Goal: Communication & Community: Connect with others

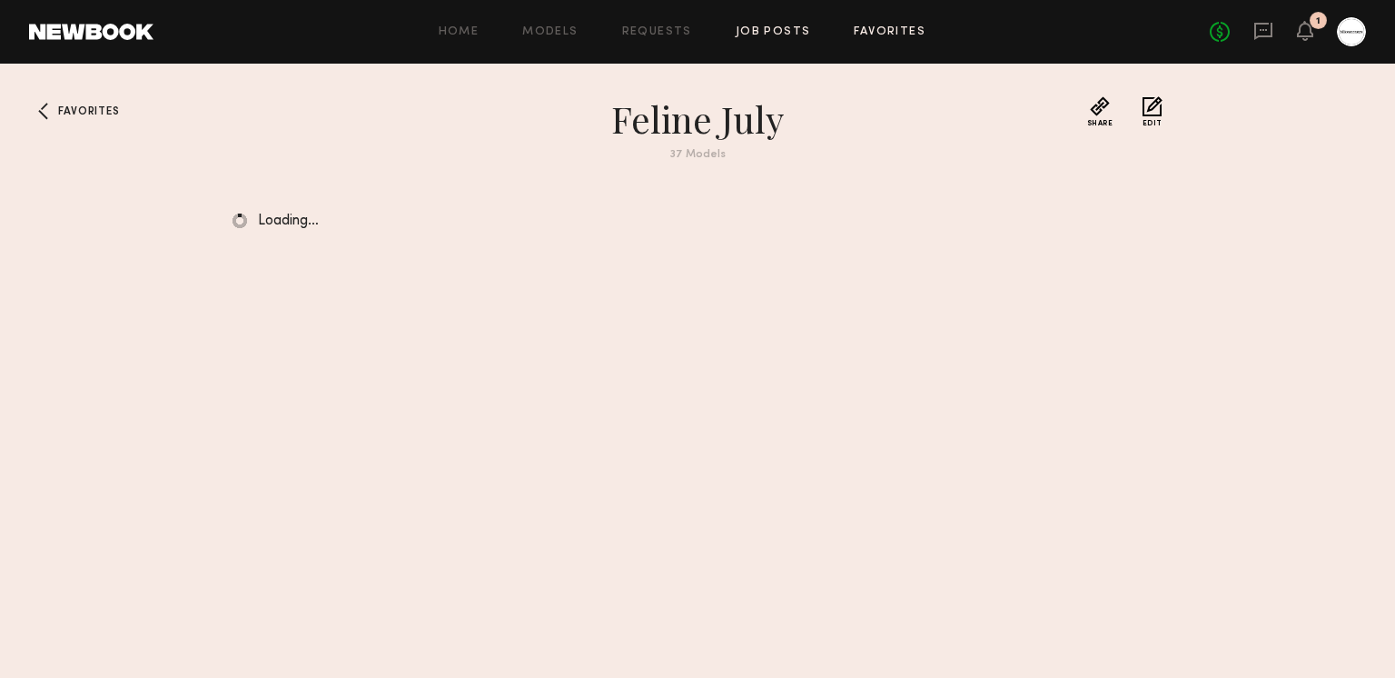
click at [750, 28] on link "Job Posts" at bounding box center [773, 32] width 75 height 12
click at [1273, 33] on icon at bounding box center [1264, 31] width 18 height 17
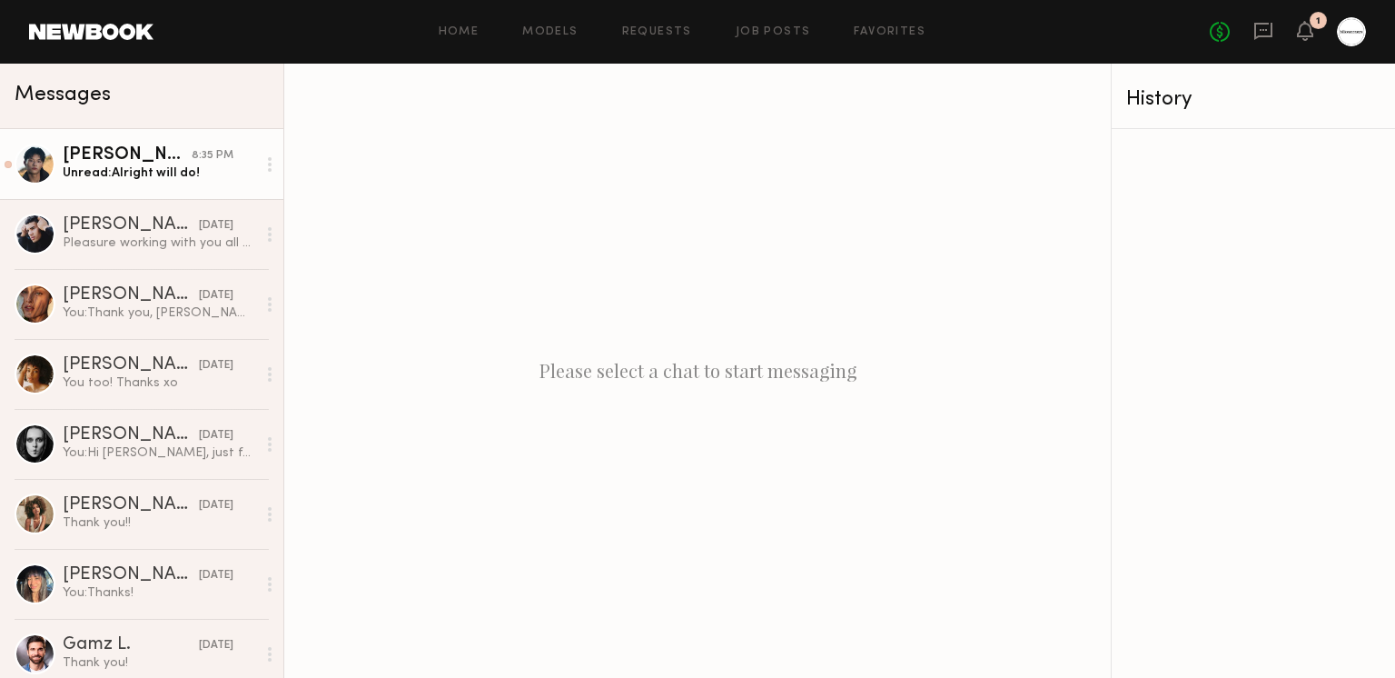
click at [108, 174] on div "Unread: Alright will do!" at bounding box center [159, 172] width 193 height 17
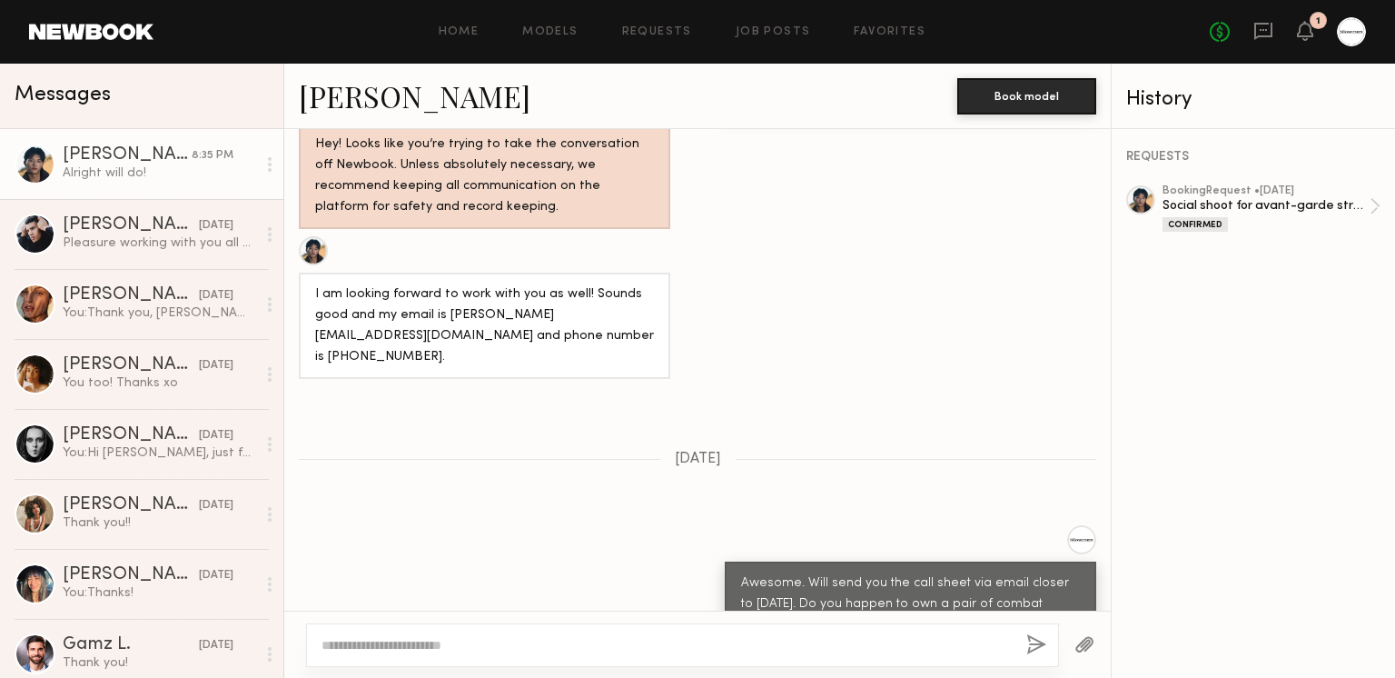
scroll to position [850, 0]
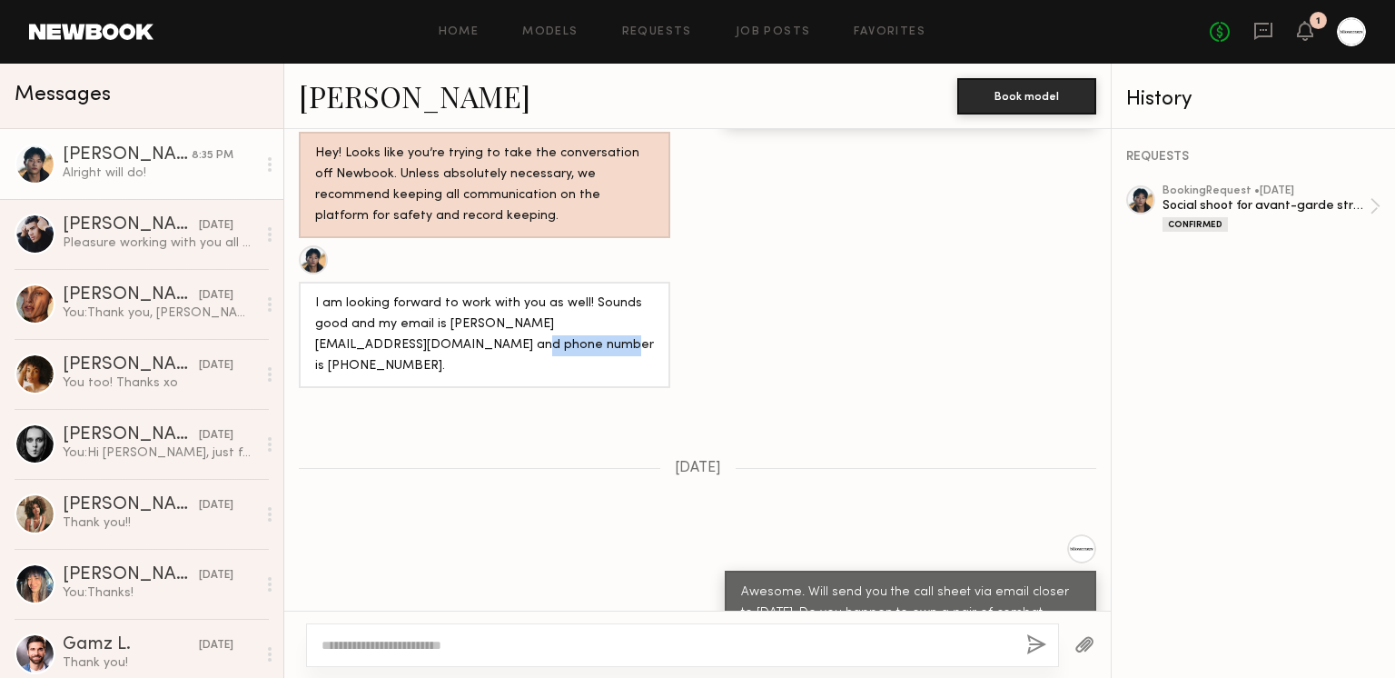
drag, startPoint x: 495, startPoint y: 359, endPoint x: 417, endPoint y: 360, distance: 78.1
click at [417, 360] on div "I am looking forward to work with you as well! Sounds good and my email is Albe…" at bounding box center [484, 335] width 339 height 84
copy div "626-510-3873"
drag, startPoint x: 444, startPoint y: 337, endPoint x: 587, endPoint y: 345, distance: 142.9
click at [587, 345] on div "I am looking forward to work with you as well! Sounds good and my email is Albe…" at bounding box center [484, 335] width 339 height 84
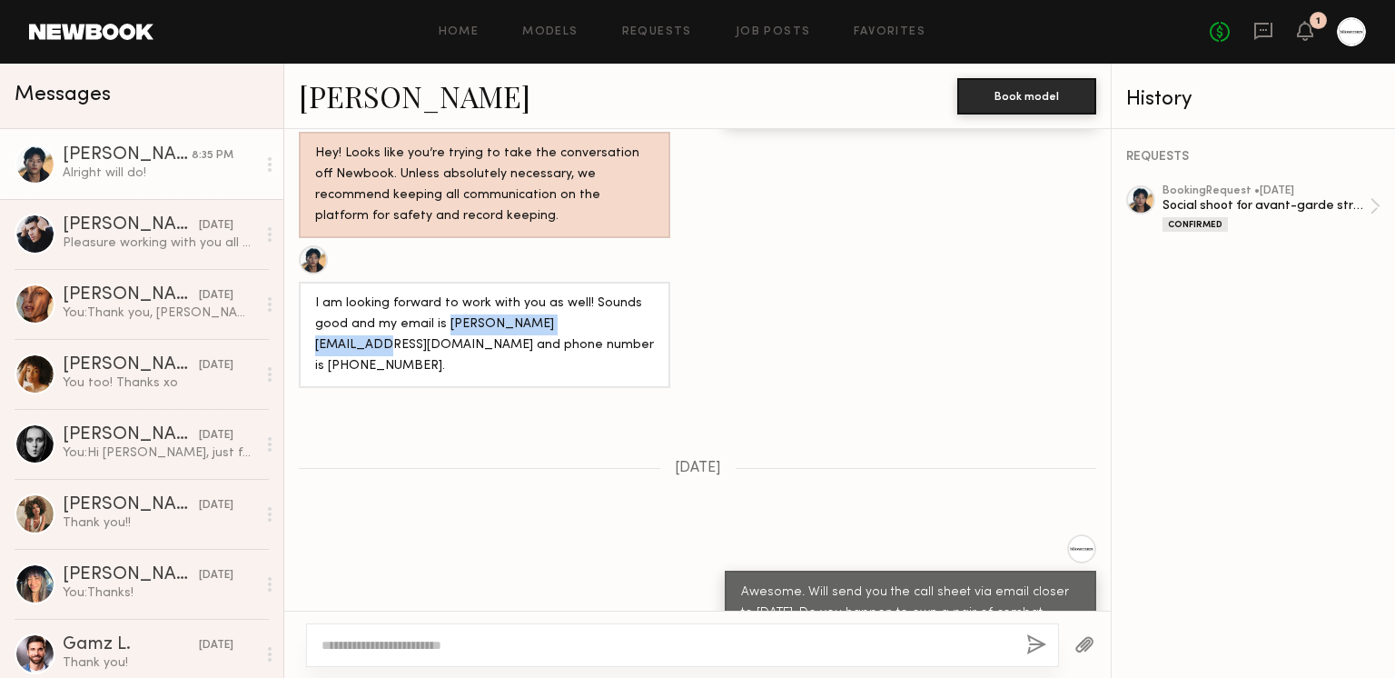
copy div "Albert.tran45@gmail.com"
